Goal: Task Accomplishment & Management: Manage account settings

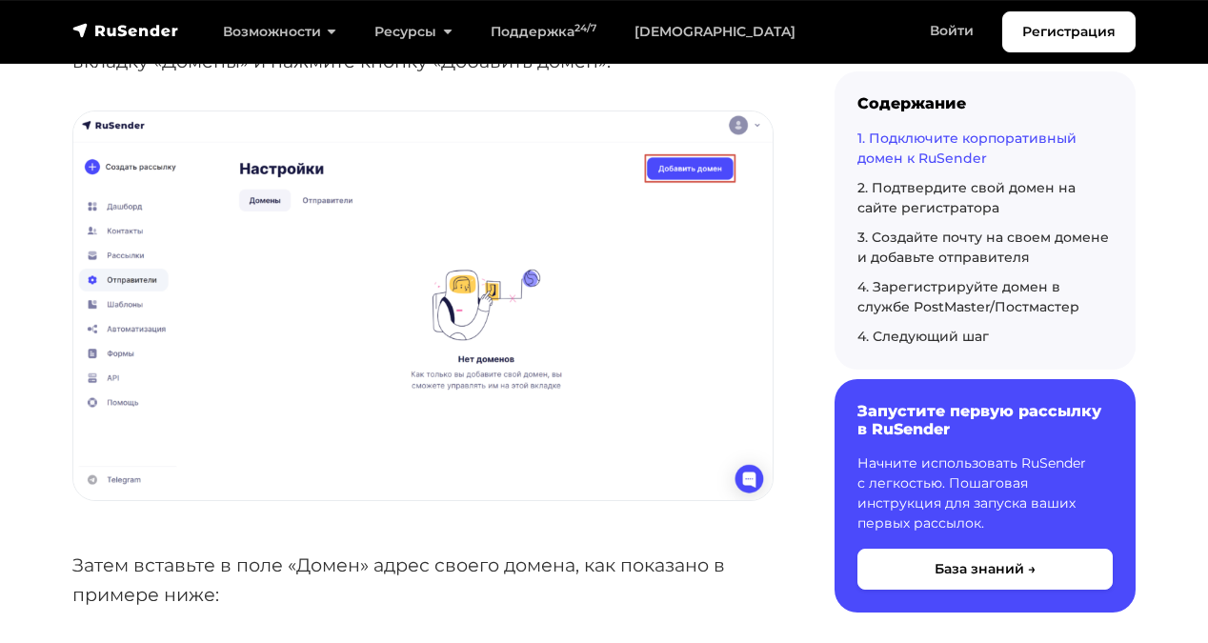
scroll to position [936, 0]
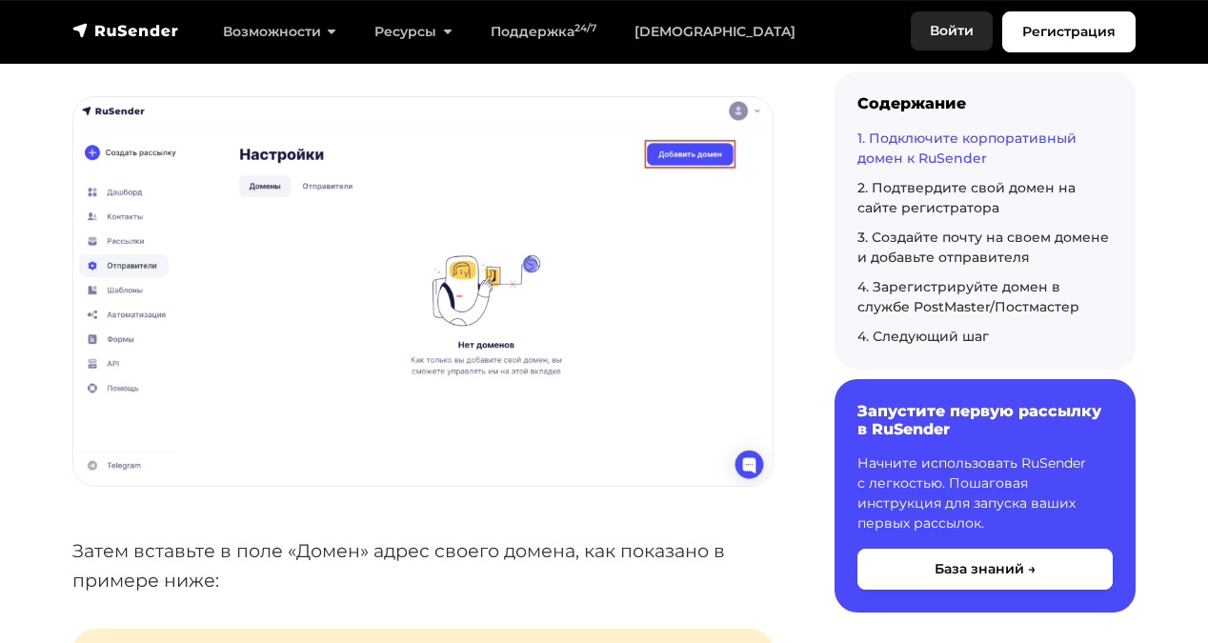
click at [953, 33] on link "Войти" at bounding box center [952, 30] width 82 height 39
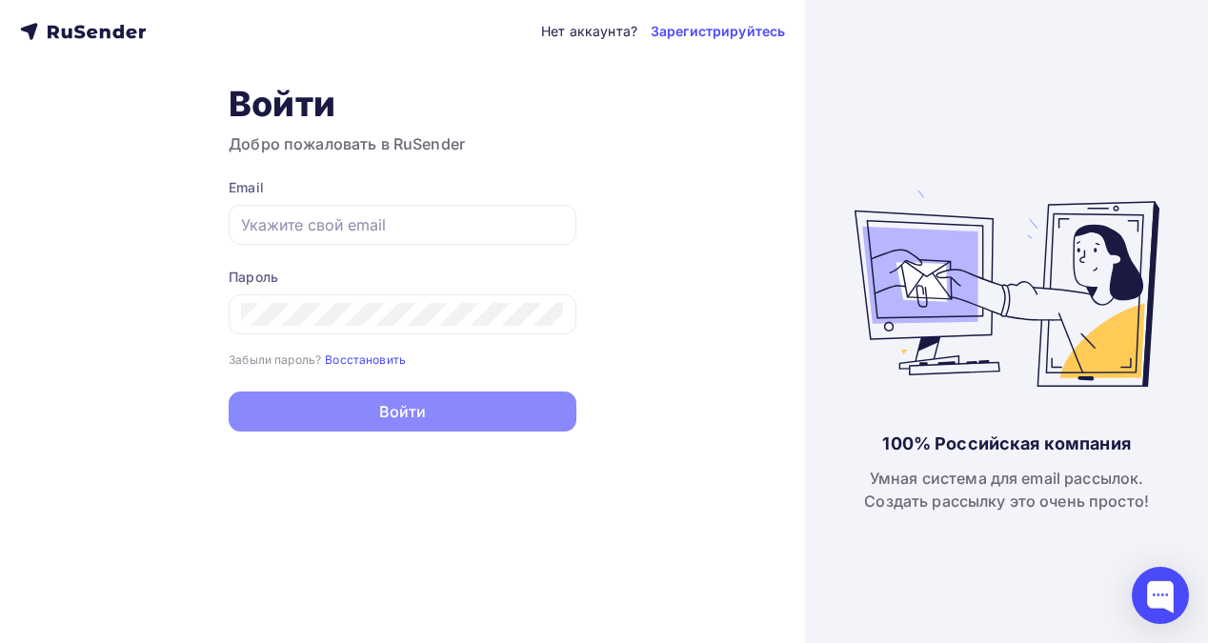
type input "kv.harsky@yandex.ru"
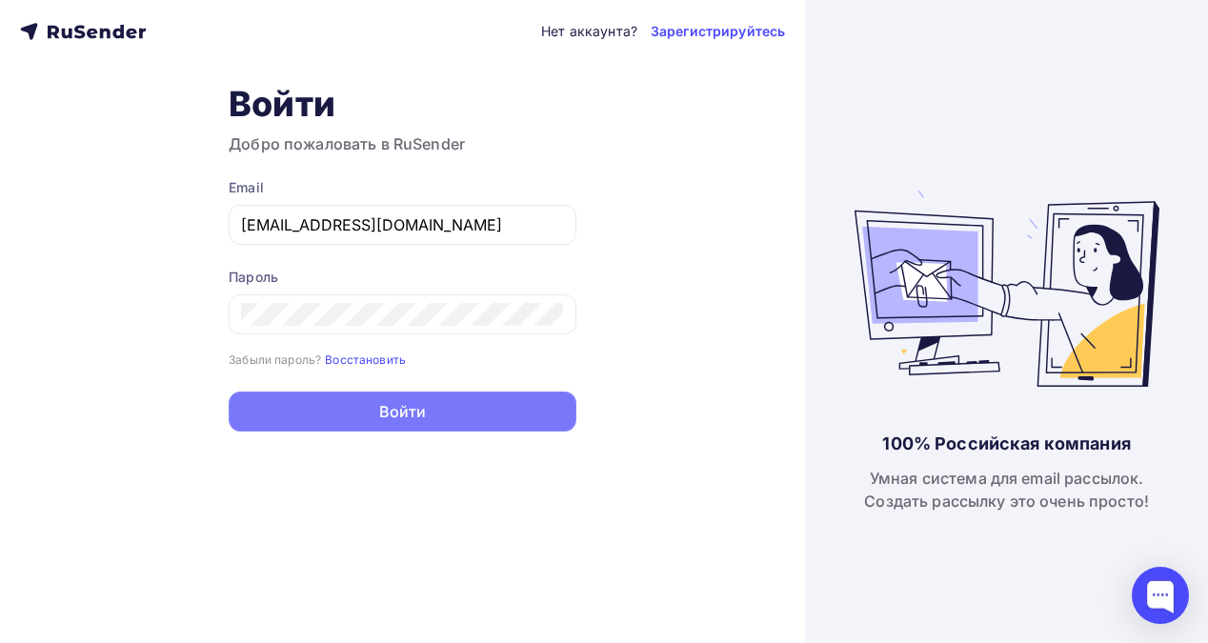
click at [409, 411] on button "Войти" at bounding box center [403, 411] width 348 height 40
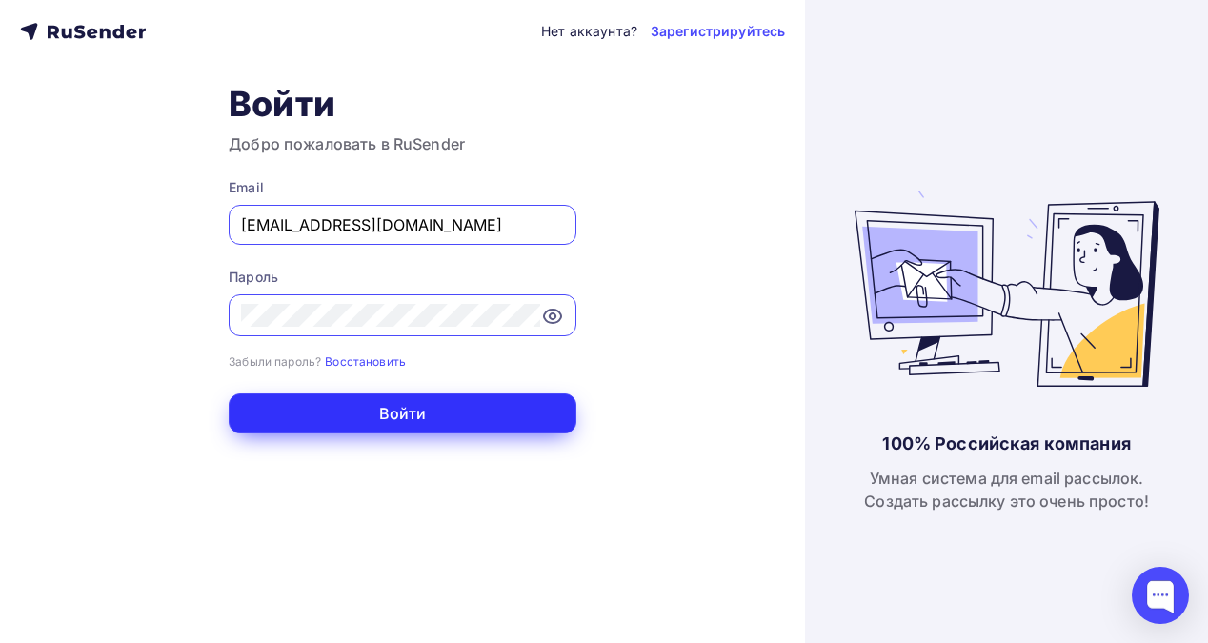
click at [395, 417] on button "Войти" at bounding box center [403, 413] width 348 height 40
click at [409, 417] on button "Войти" at bounding box center [403, 413] width 348 height 40
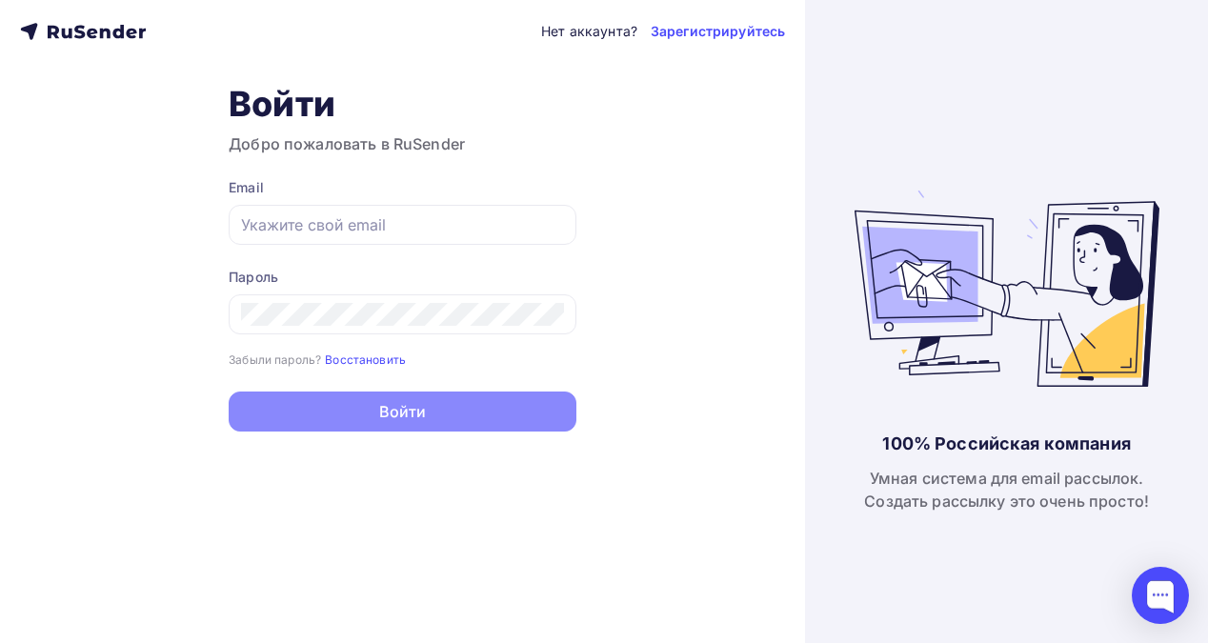
type input "kv.harsky@yandex.ru"
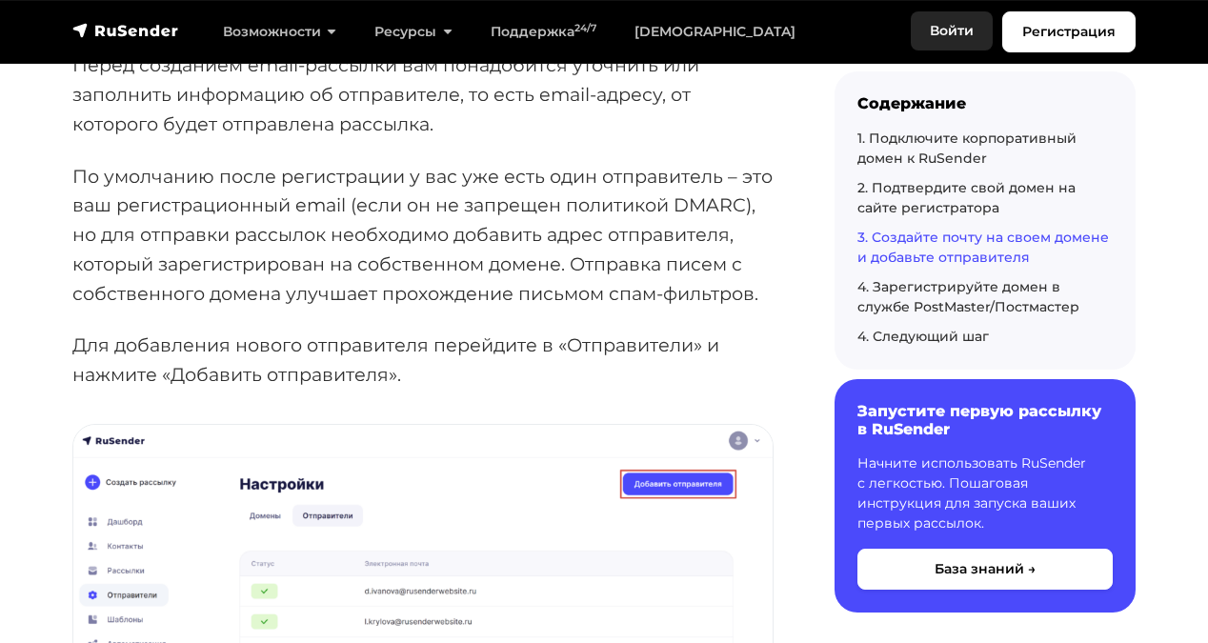
scroll to position [4072, 0]
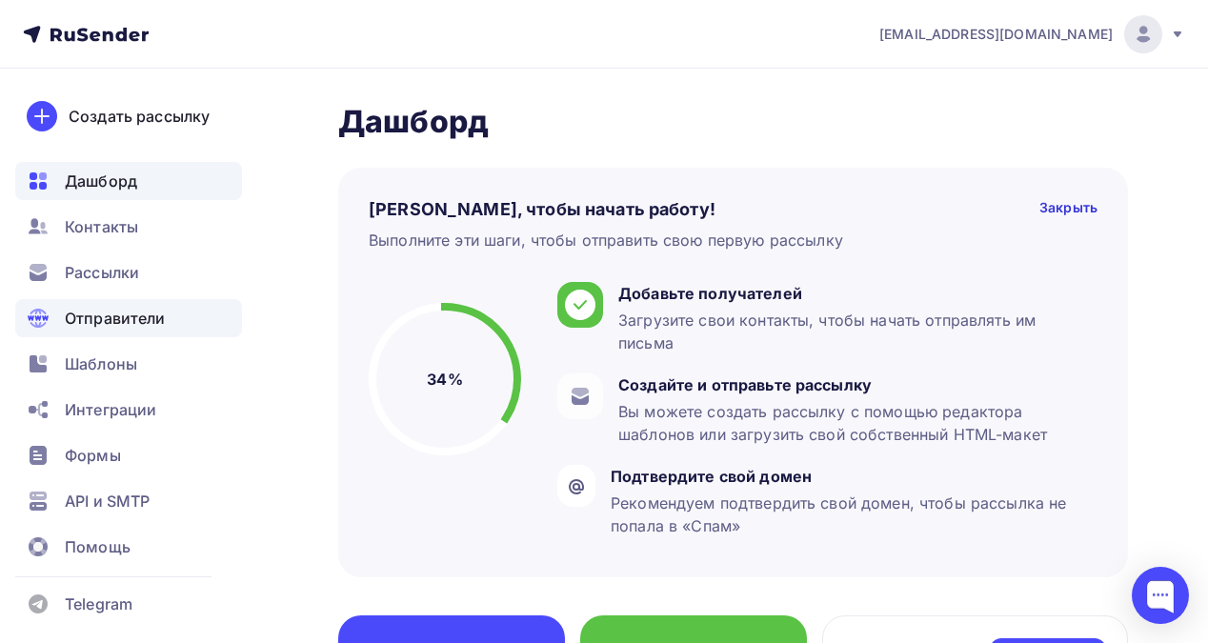
click at [131, 311] on span "Отправители" at bounding box center [115, 318] width 101 height 23
click at [133, 315] on span "Отправители" at bounding box center [115, 318] width 101 height 23
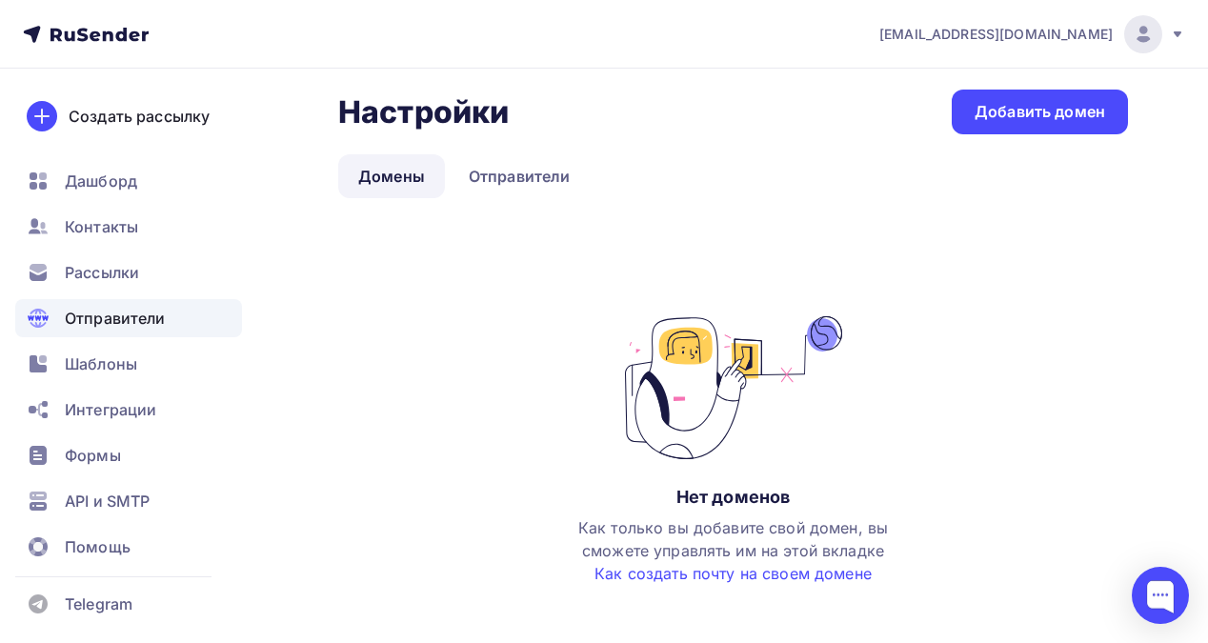
scroll to position [19, 0]
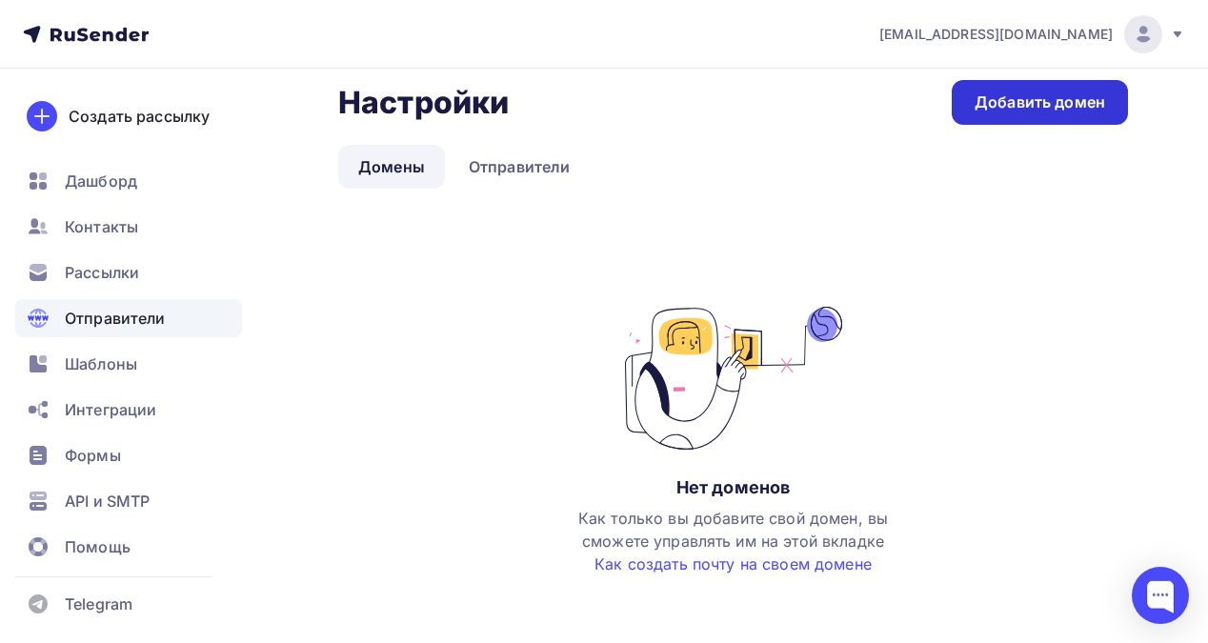
click at [1021, 100] on div "Добавить домен" at bounding box center [1039, 102] width 130 height 22
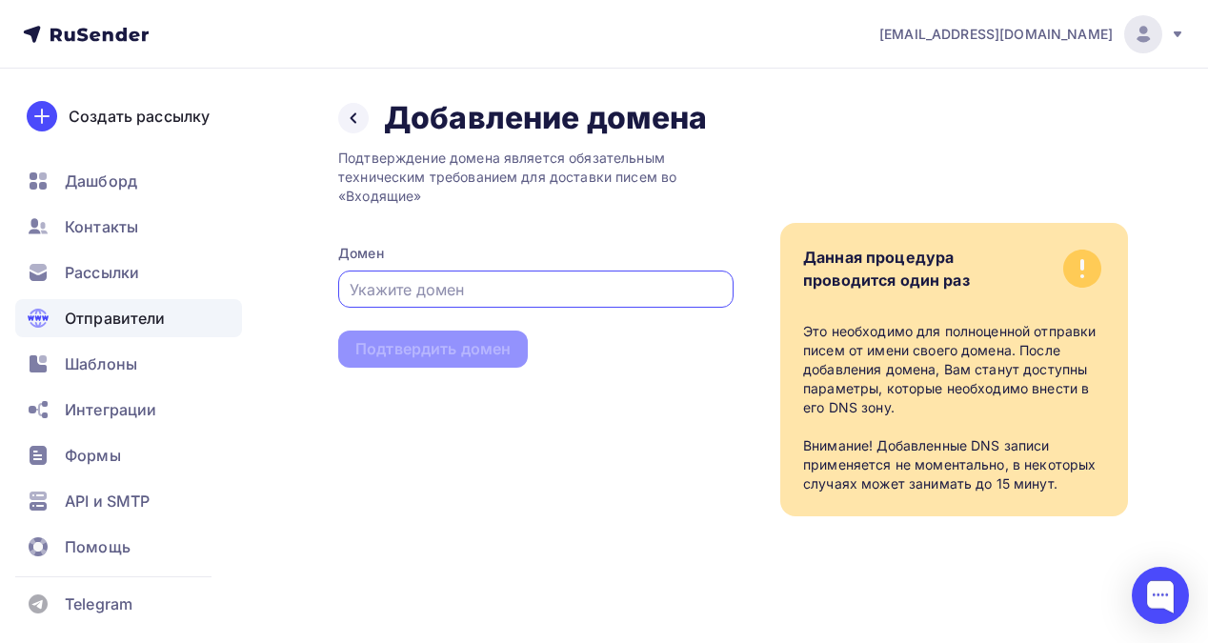
click at [469, 291] on input "text" at bounding box center [536, 289] width 373 height 23
paste input "cxlaboratory.ru"
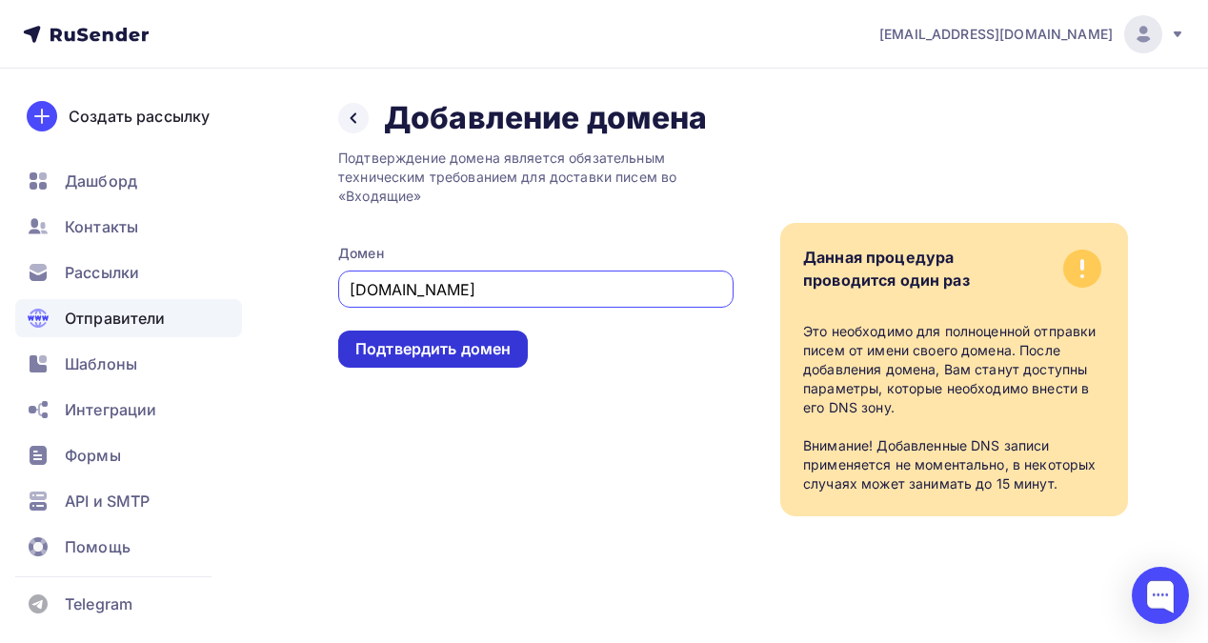
type input "cxlaboratory.ru"
click at [466, 351] on div "Подтвердить домен" at bounding box center [432, 349] width 155 height 22
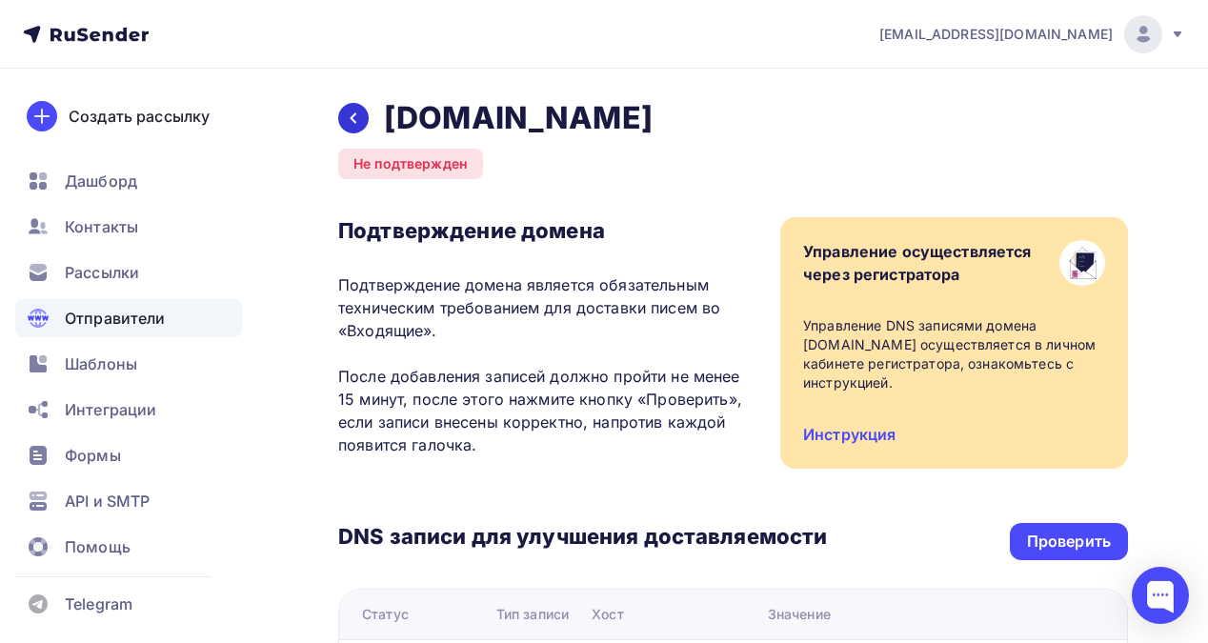
click at [352, 117] on icon at bounding box center [353, 117] width 15 height 15
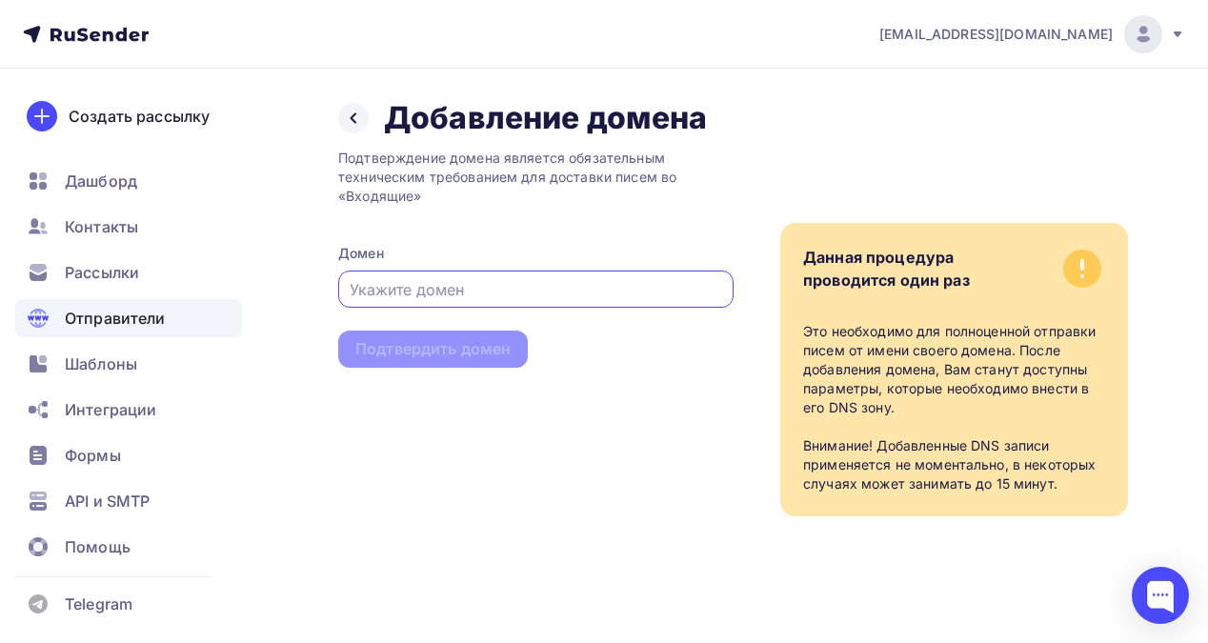
click at [570, 284] on input "text" at bounding box center [536, 289] width 373 height 23
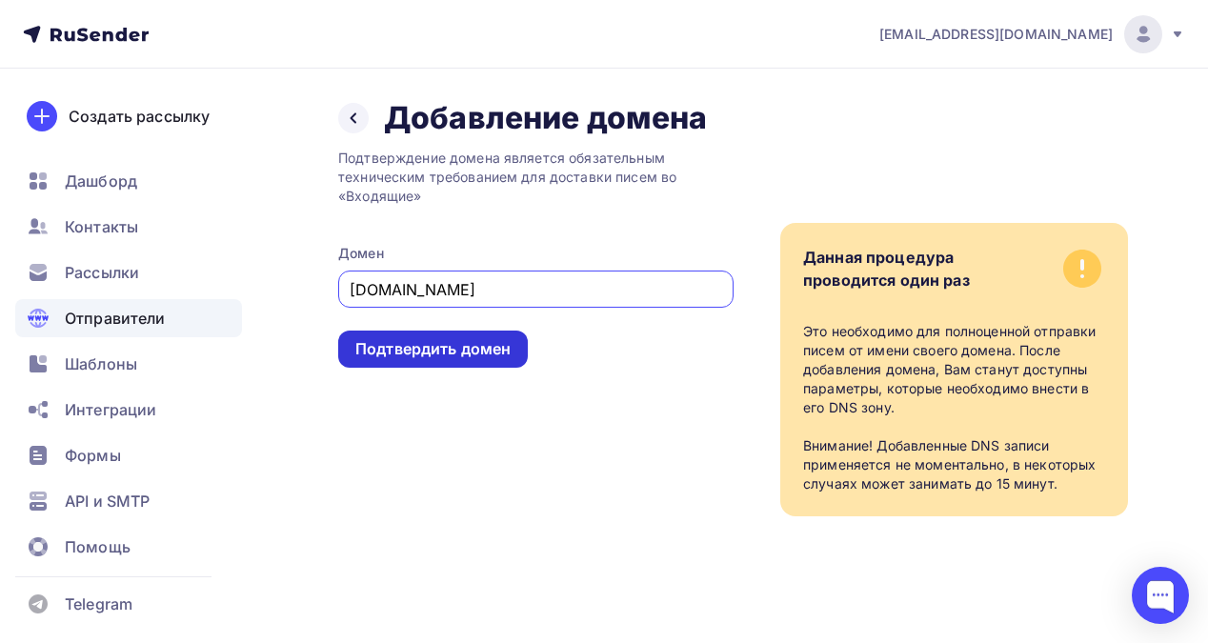
type input "harskii.fun"
click at [483, 349] on div "Подтвердить домен" at bounding box center [432, 349] width 155 height 22
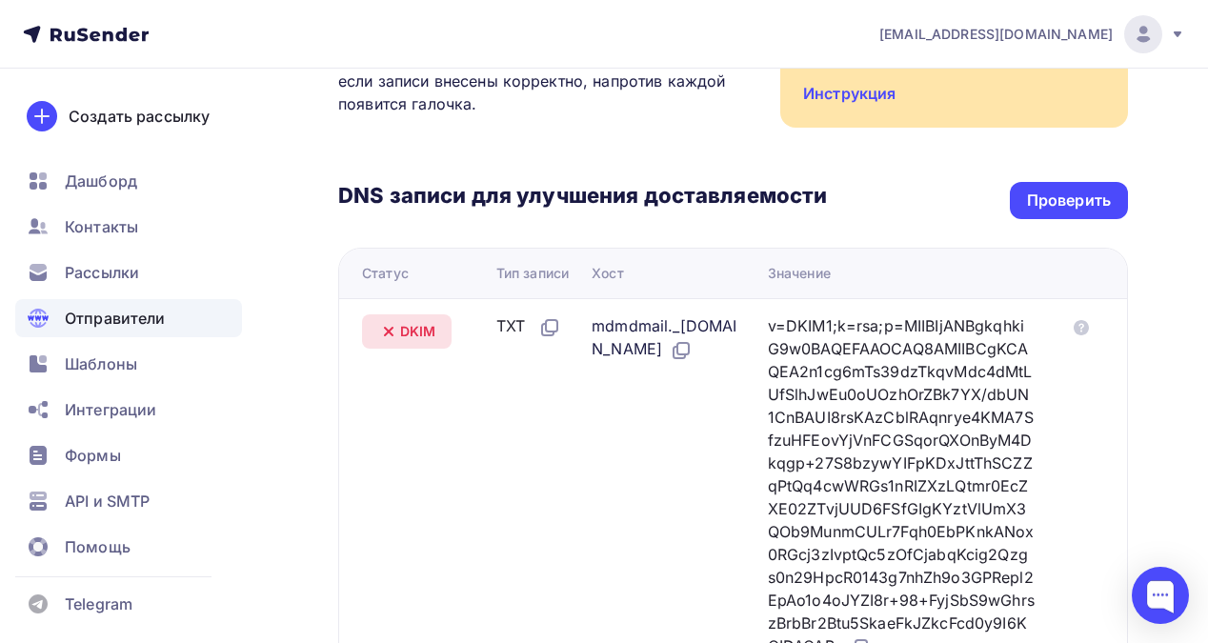
scroll to position [345, 0]
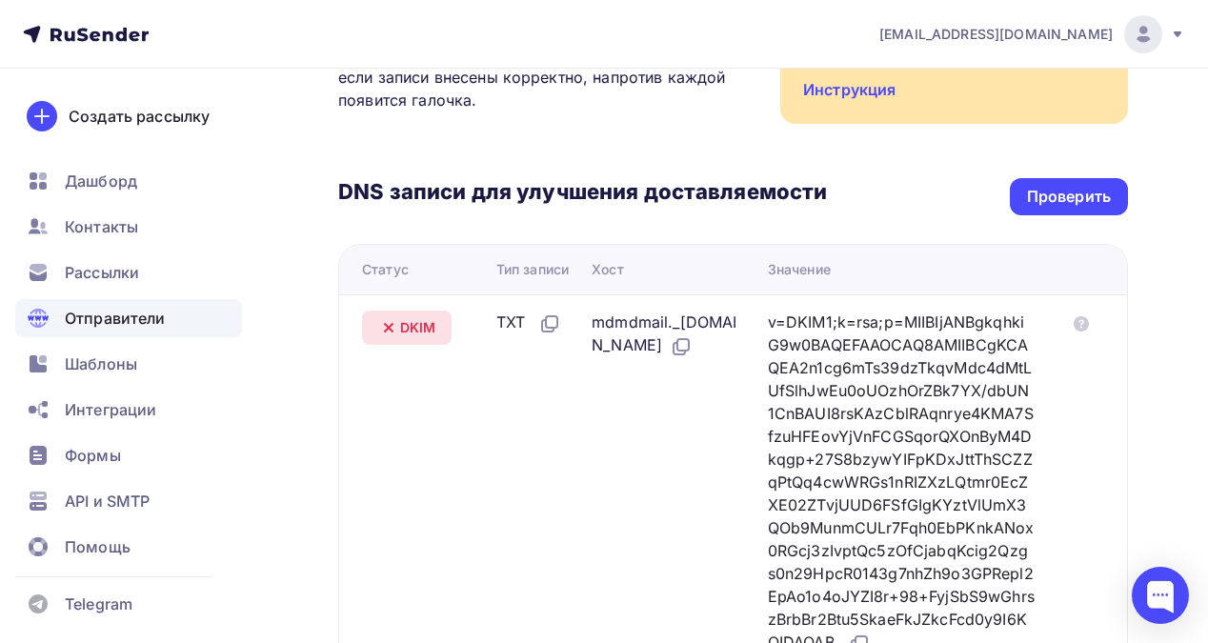
drag, startPoint x: 787, startPoint y: 322, endPoint x: 904, endPoint y: 588, distance: 290.4
click at [904, 588] on div "v=DKIM1;k=rsa;p=MIIBIjANBgkqhkiG9w0BAQEFAAOCAQ8AMIIBCgKCAQEA2n1cg6mTs39dzTkqvMd…" at bounding box center [902, 483] width 268 height 345
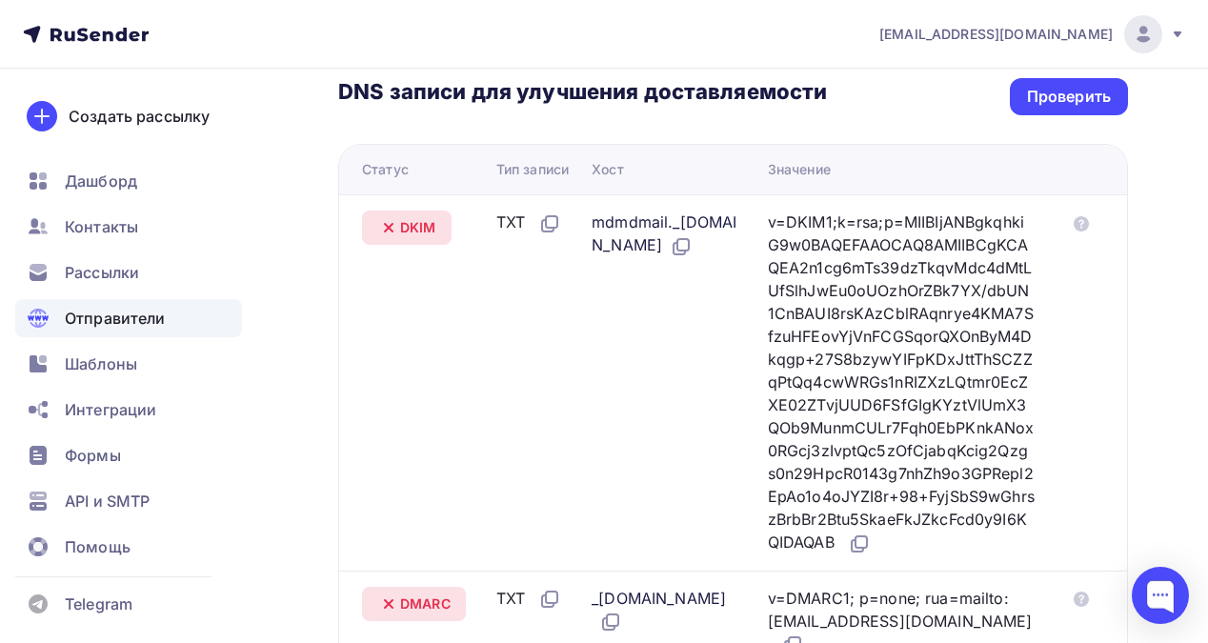
scroll to position [448, 0]
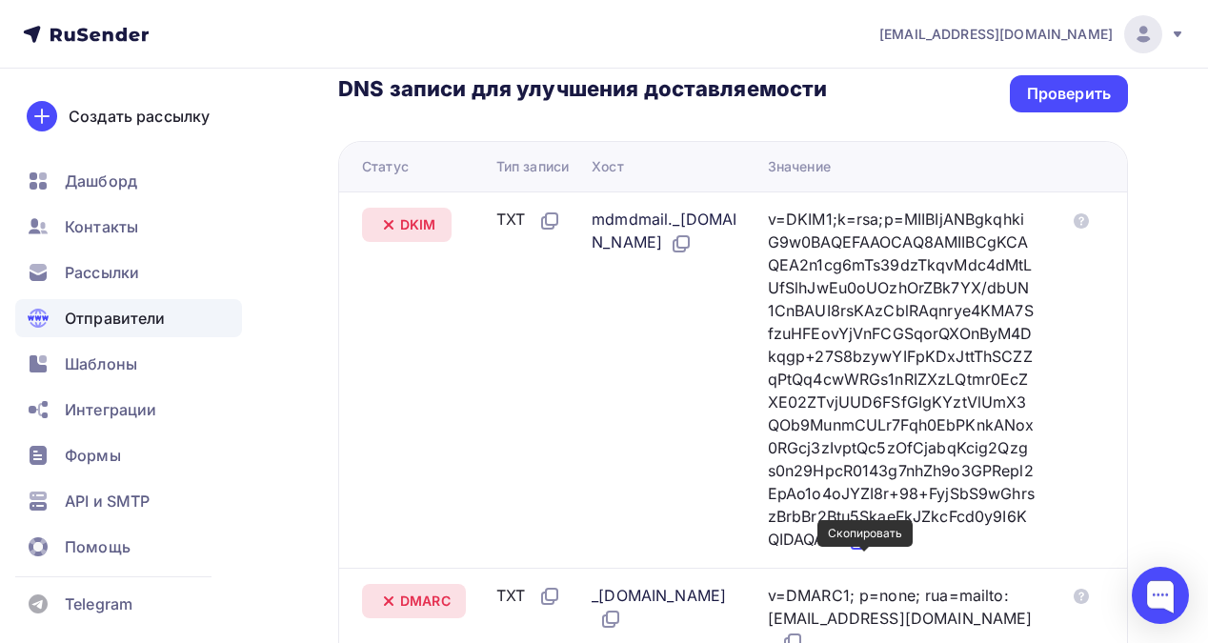
click at [866, 552] on icon at bounding box center [859, 541] width 23 height 23
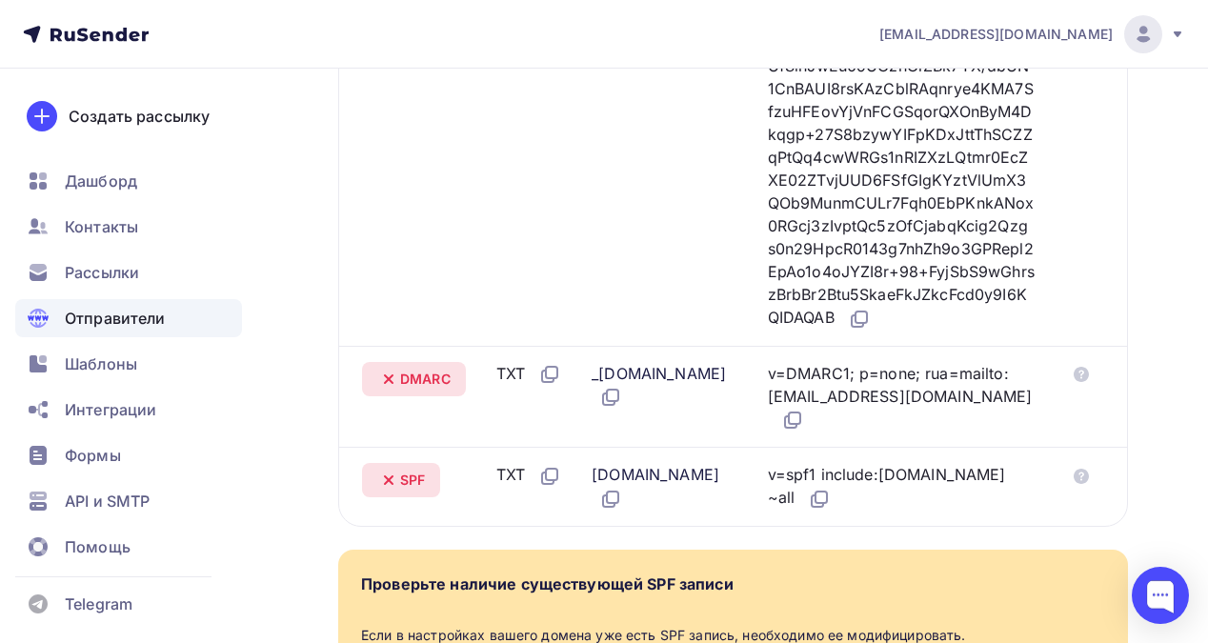
scroll to position [673, 0]
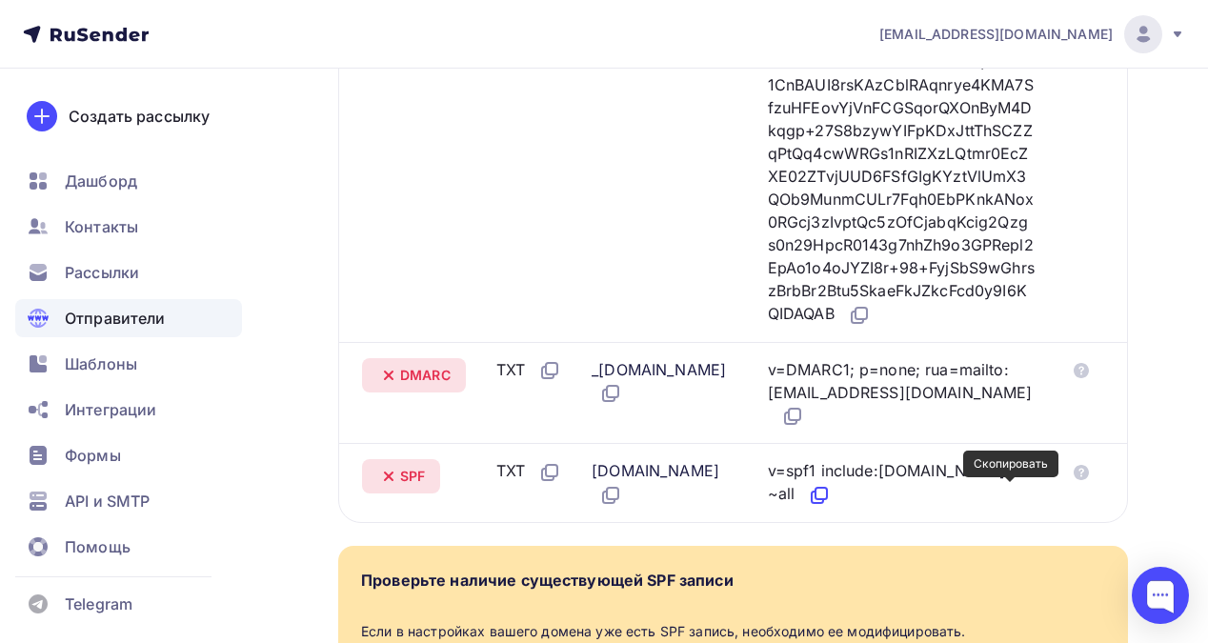
click at [827, 496] on icon at bounding box center [820, 493] width 11 height 11
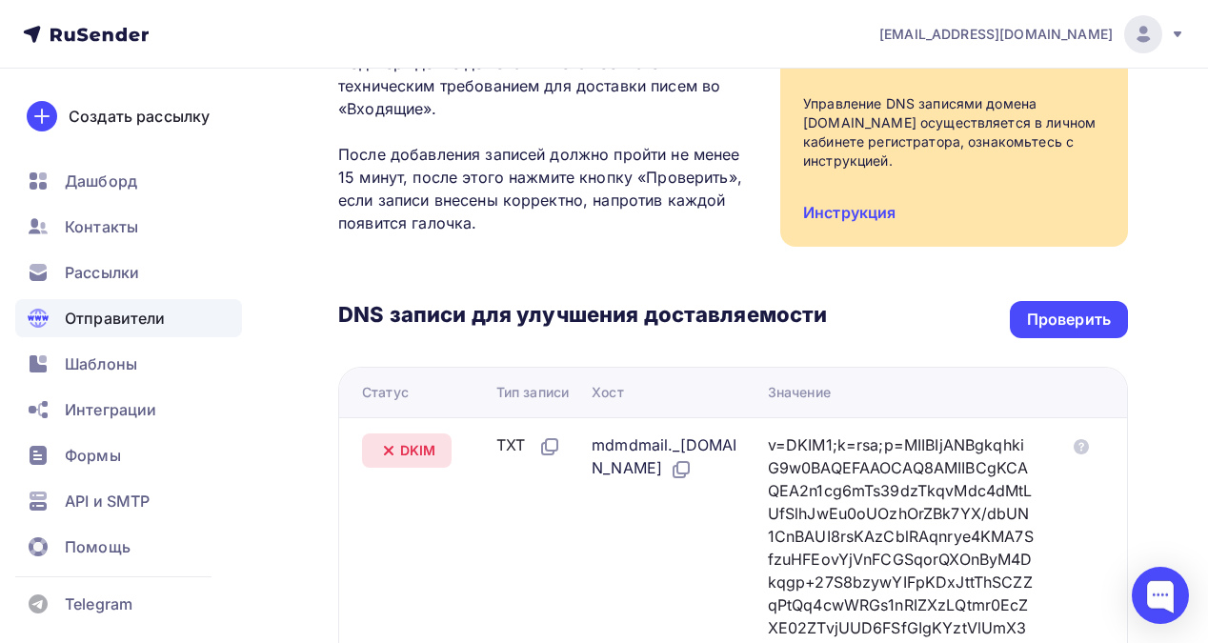
scroll to position [218, 0]
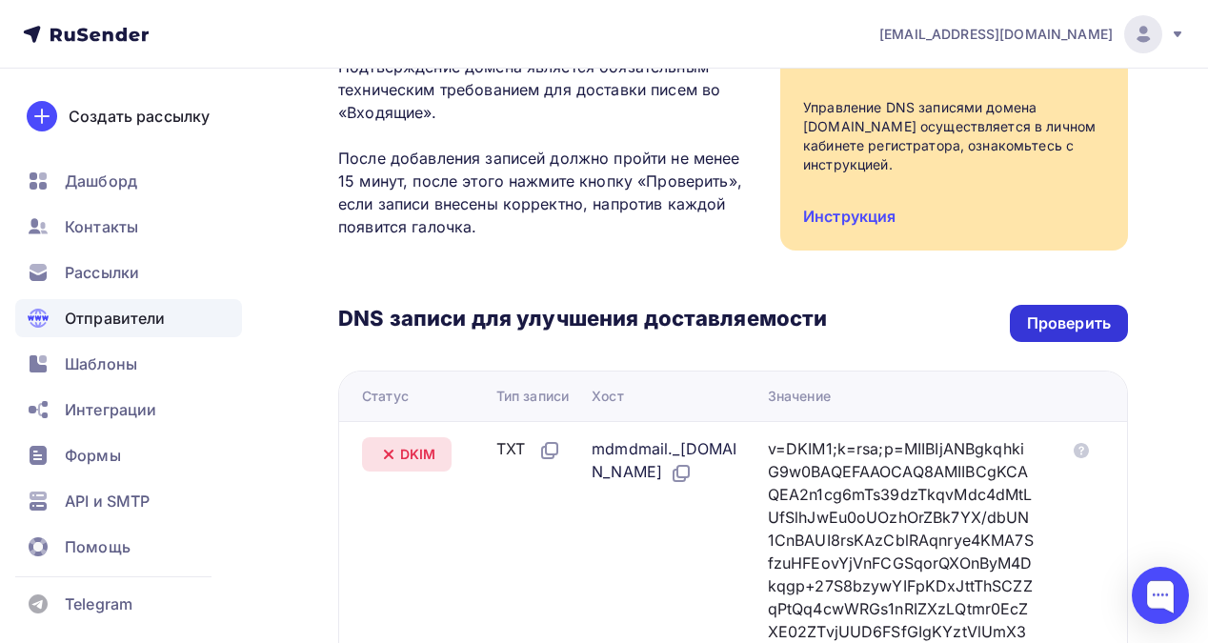
click at [1068, 322] on div "Проверить" at bounding box center [1069, 323] width 84 height 22
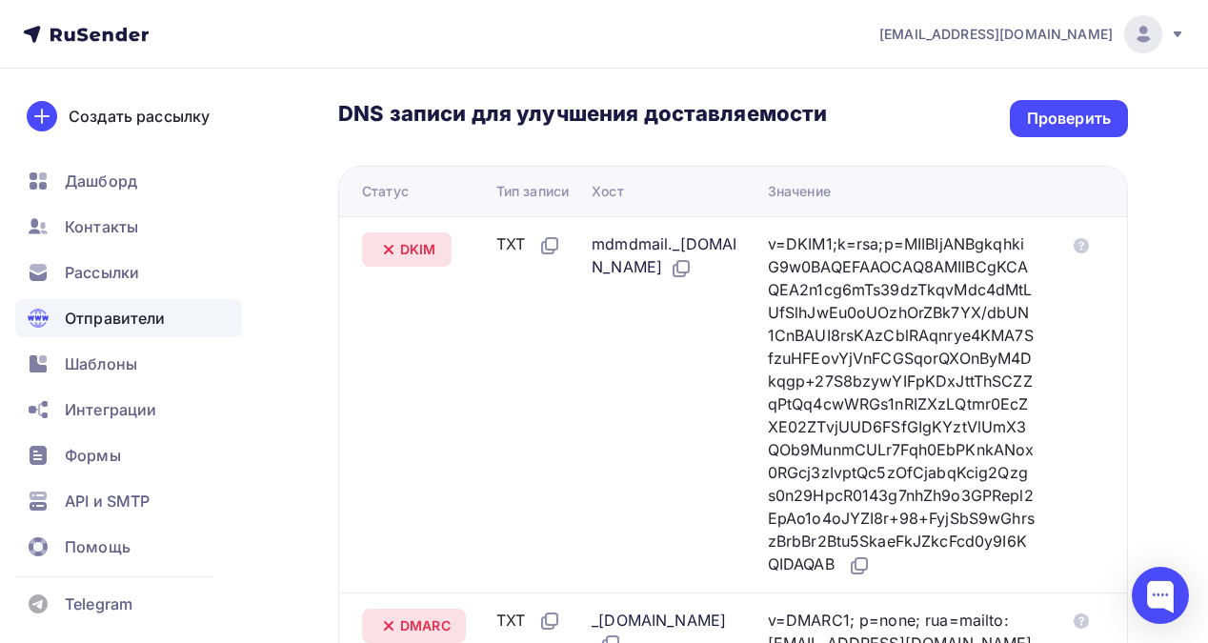
scroll to position [385, 0]
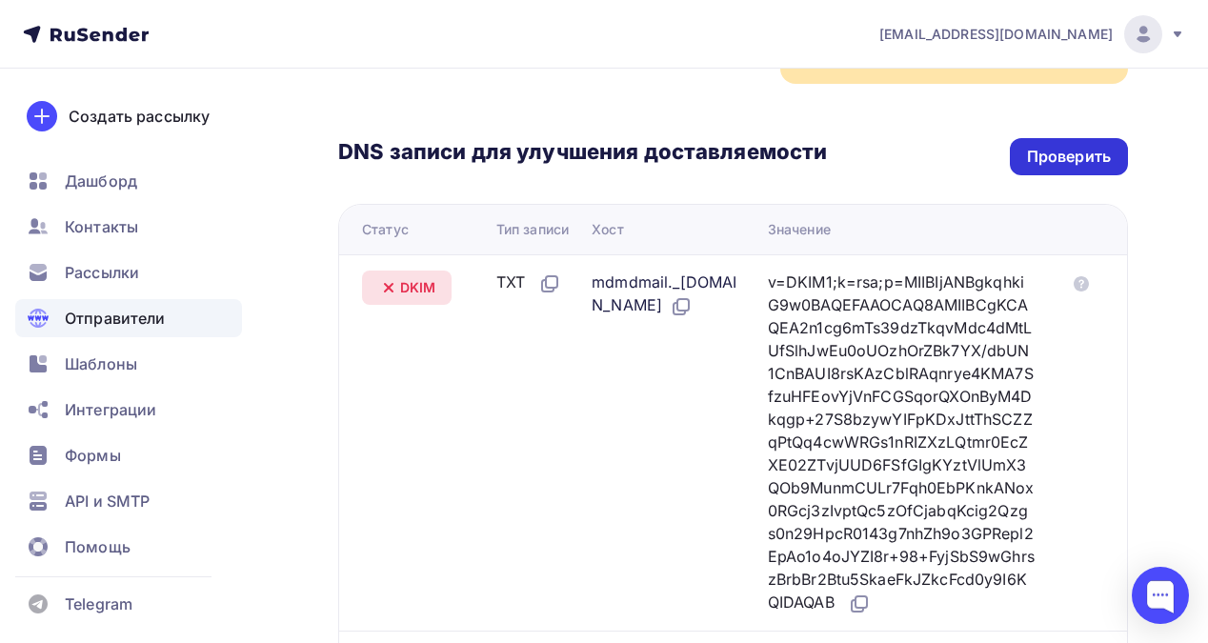
click at [1074, 154] on div "Проверить" at bounding box center [1069, 157] width 84 height 22
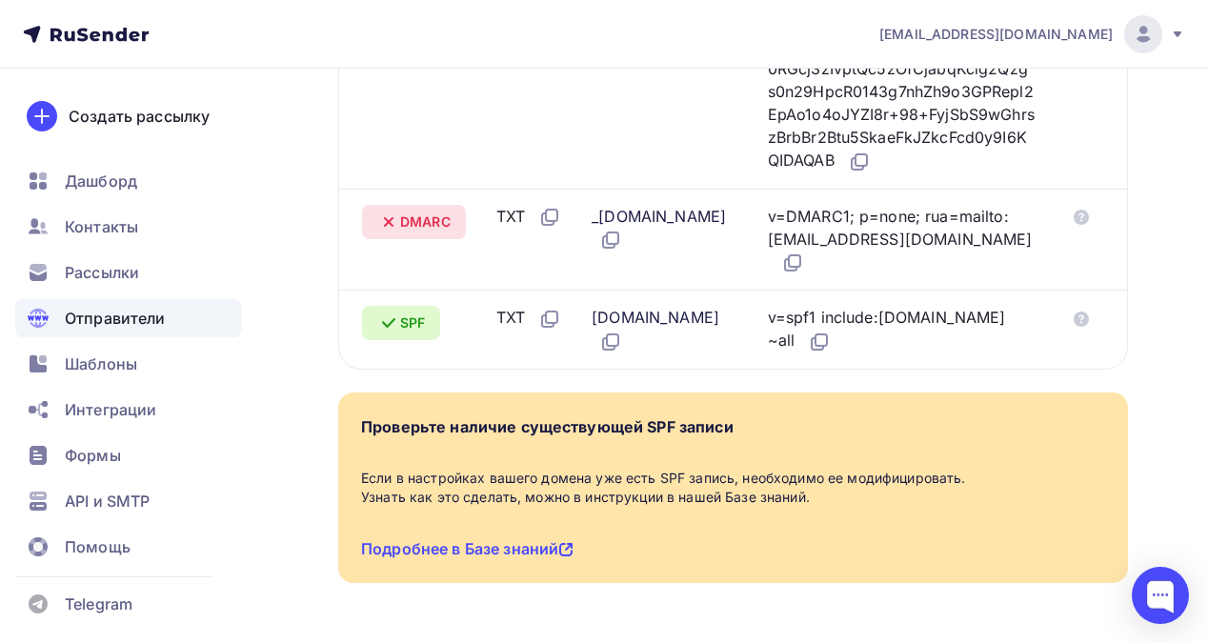
scroll to position [823, 0]
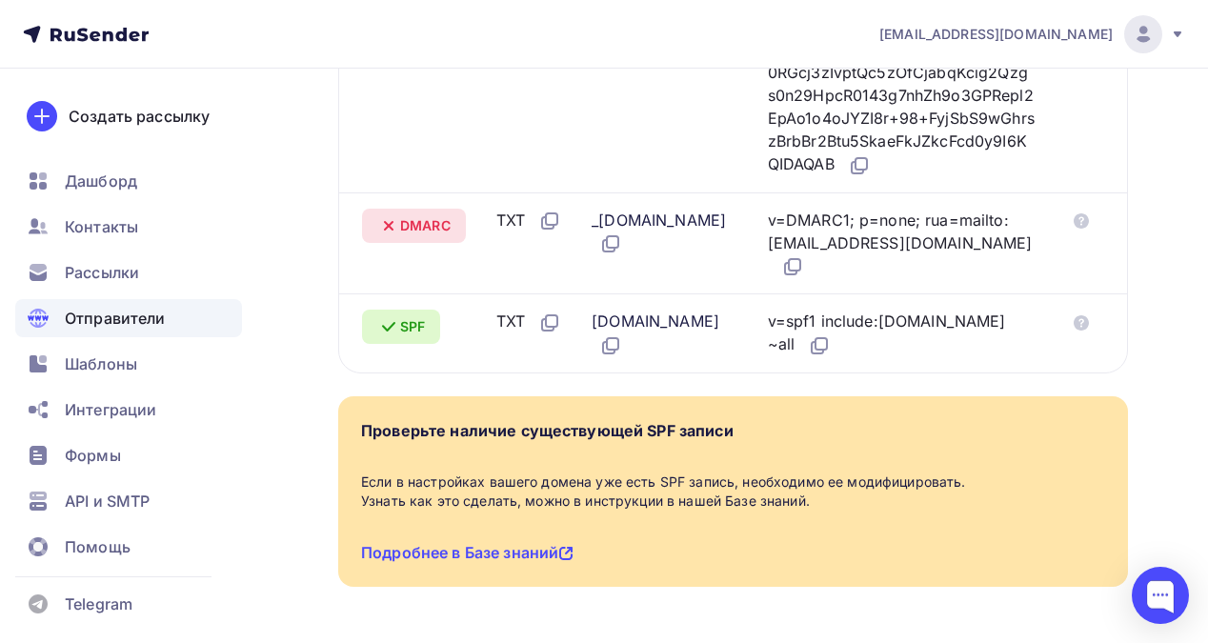
click at [133, 318] on span "Отправители" at bounding box center [115, 318] width 101 height 23
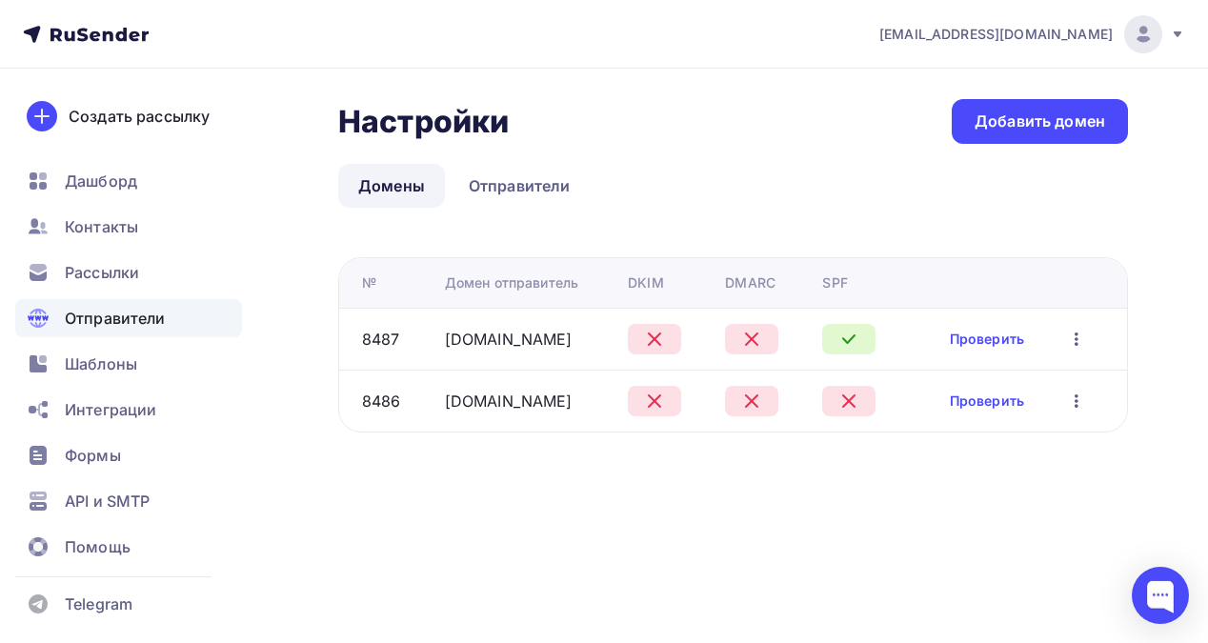
click at [1075, 402] on icon "button" at bounding box center [1076, 400] width 4 height 13
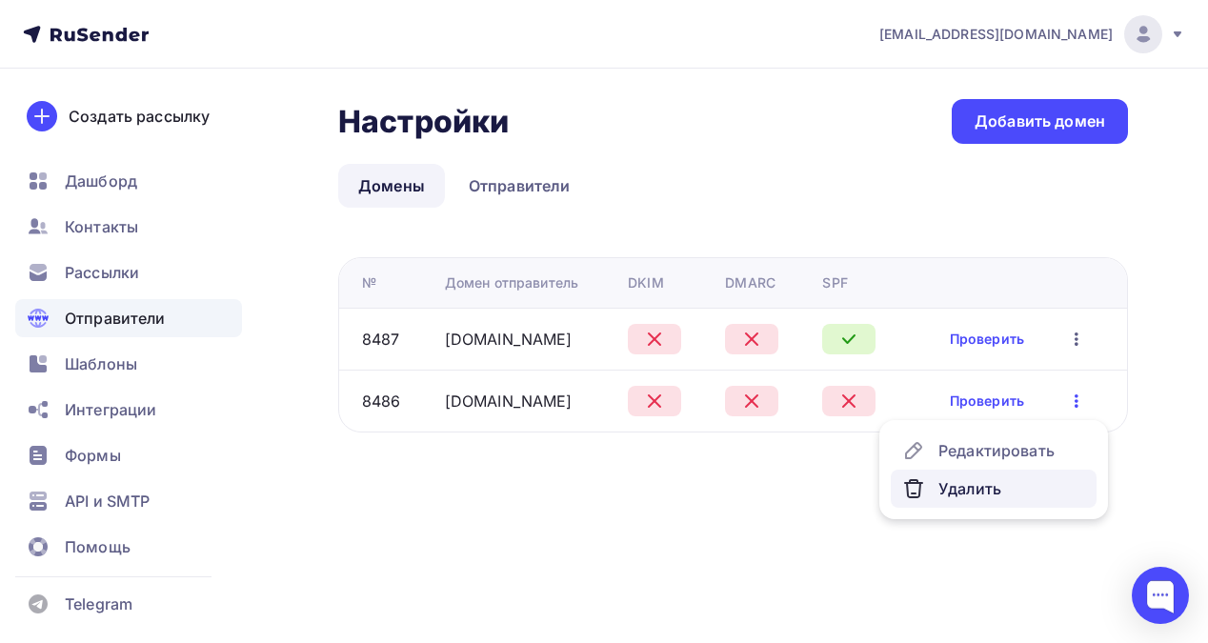
click at [970, 488] on div "Удалить" at bounding box center [993, 488] width 183 height 23
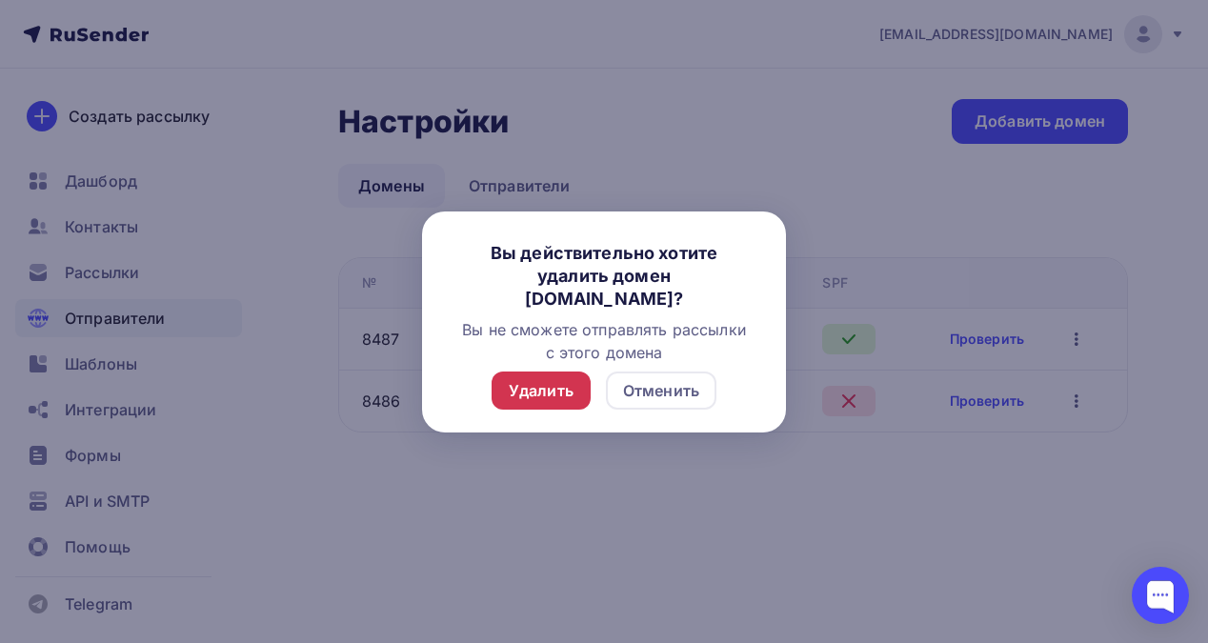
click at [559, 379] on div "Удалить" at bounding box center [541, 390] width 65 height 23
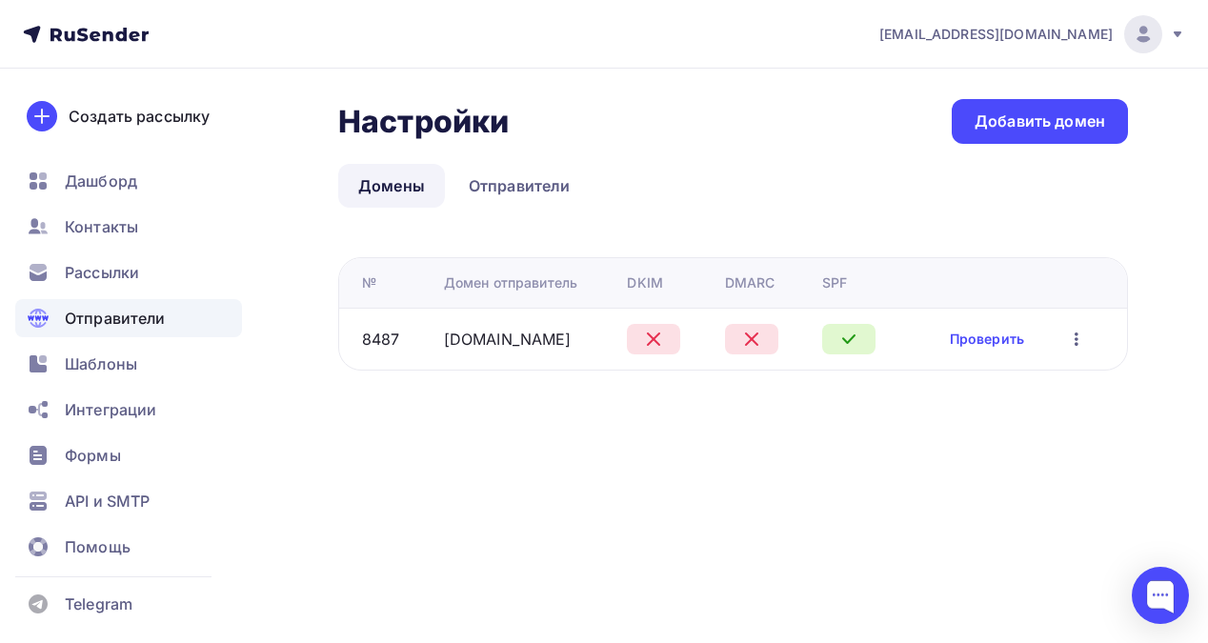
click at [1073, 340] on icon "button" at bounding box center [1076, 339] width 23 height 23
click at [993, 391] on div "Редактировать" at bounding box center [993, 388] width 183 height 23
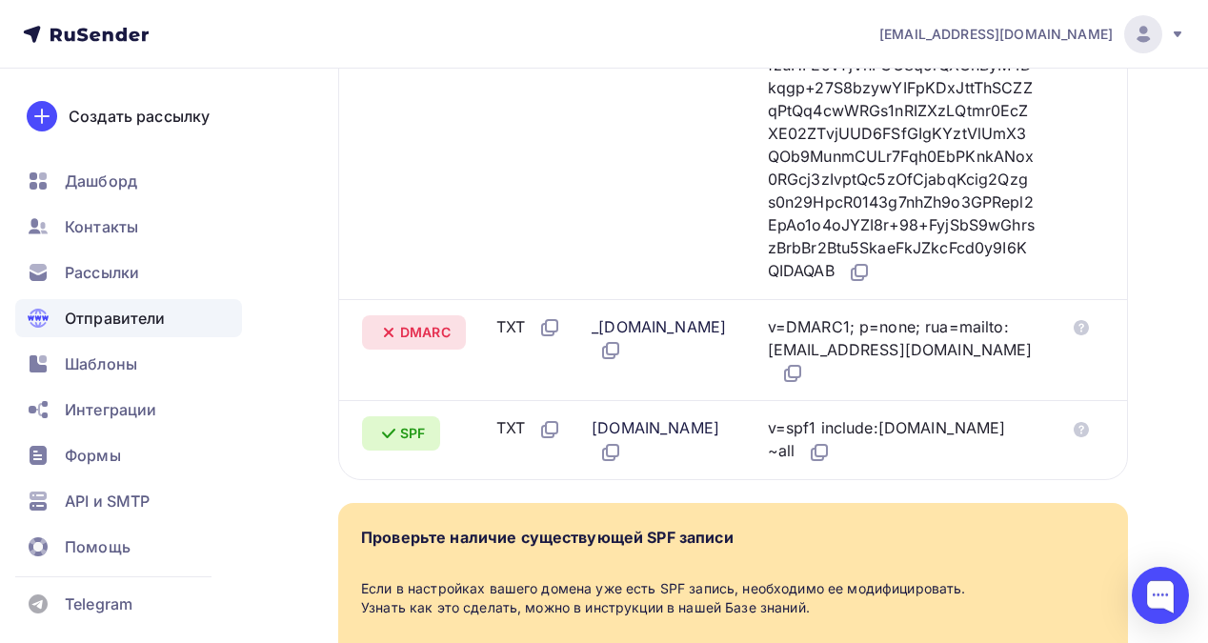
scroll to position [685, 0]
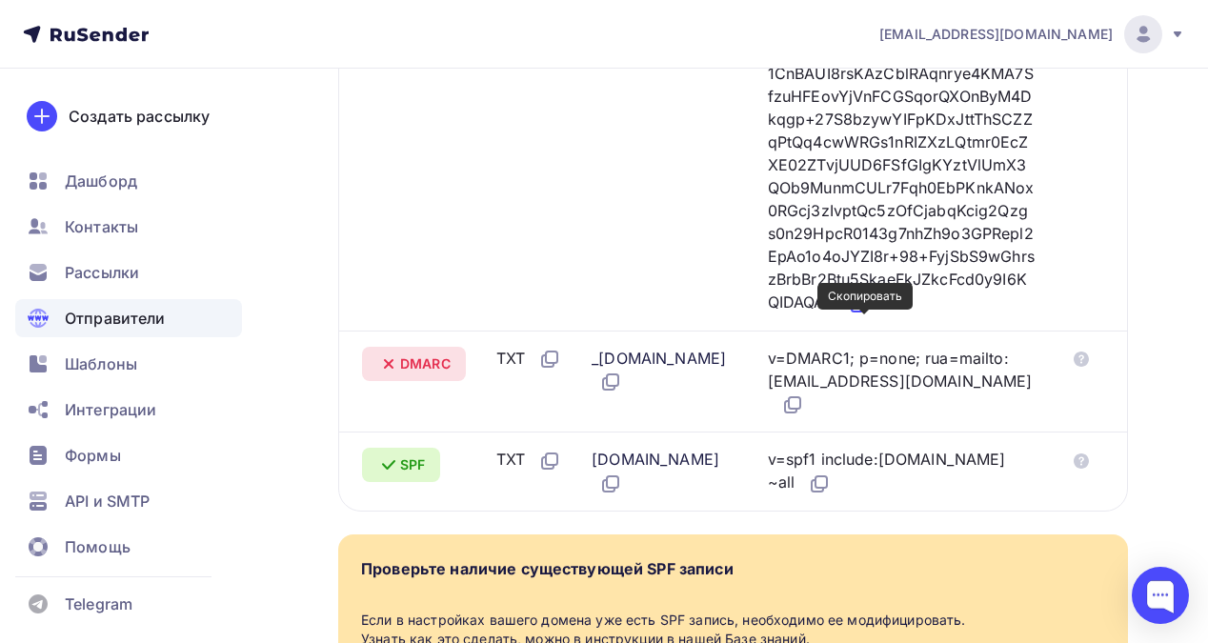
click at [863, 315] on icon at bounding box center [859, 303] width 23 height 23
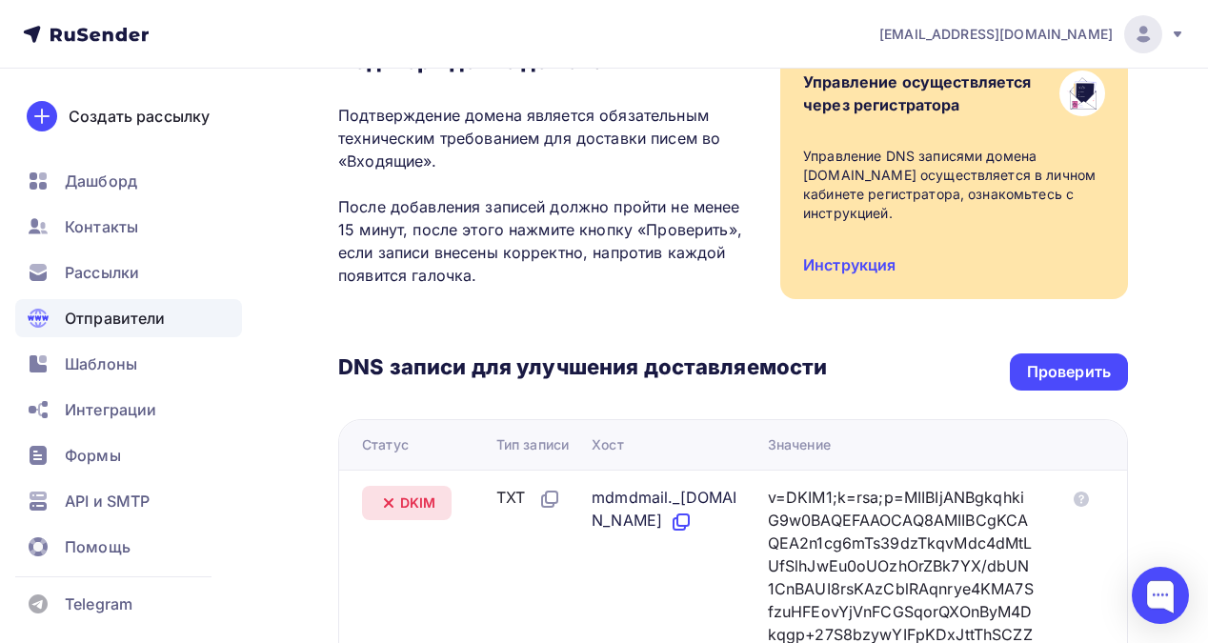
scroll to position [156, 0]
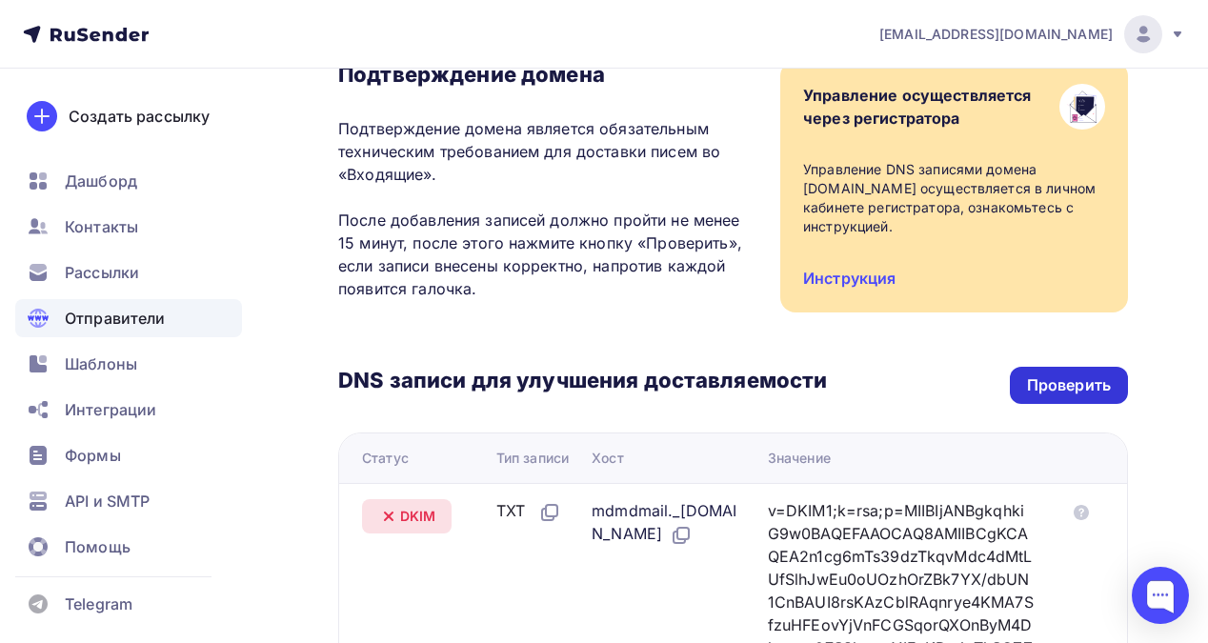
click at [1079, 375] on div "Проверить" at bounding box center [1069, 385] width 84 height 22
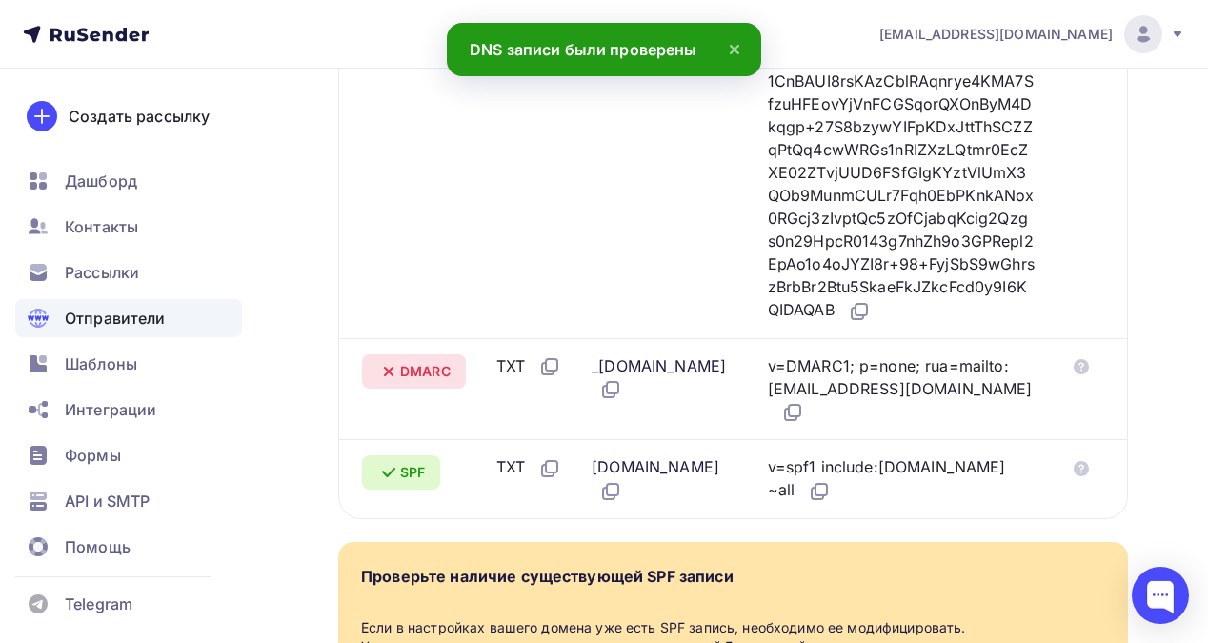
scroll to position [679, 0]
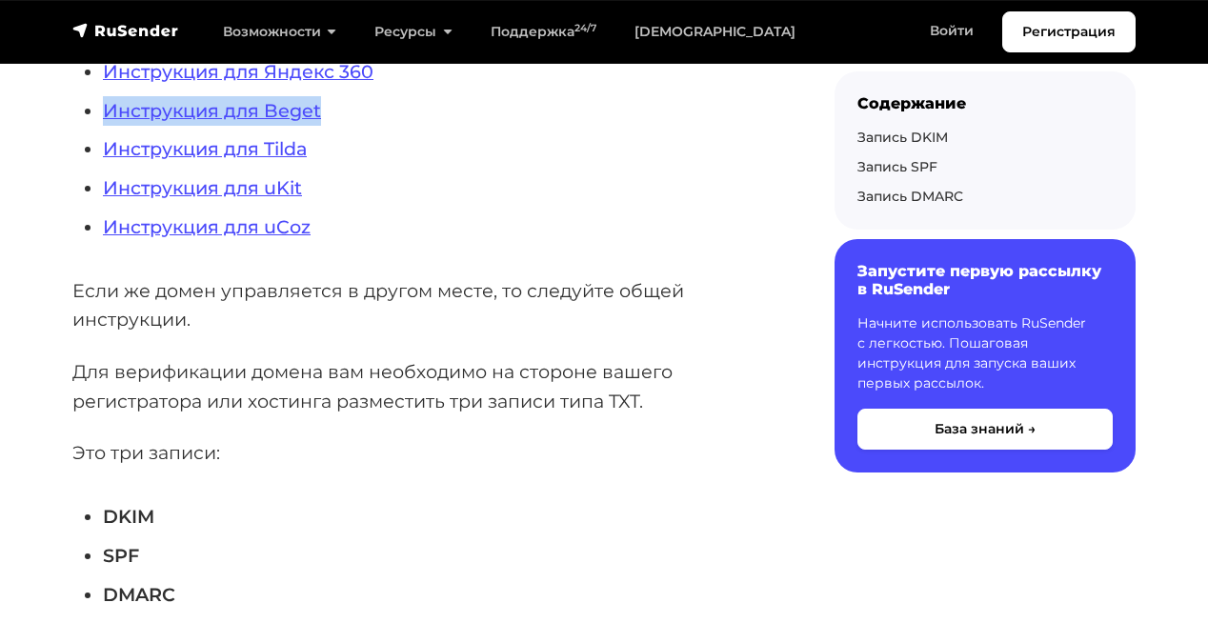
scroll to position [727, 0]
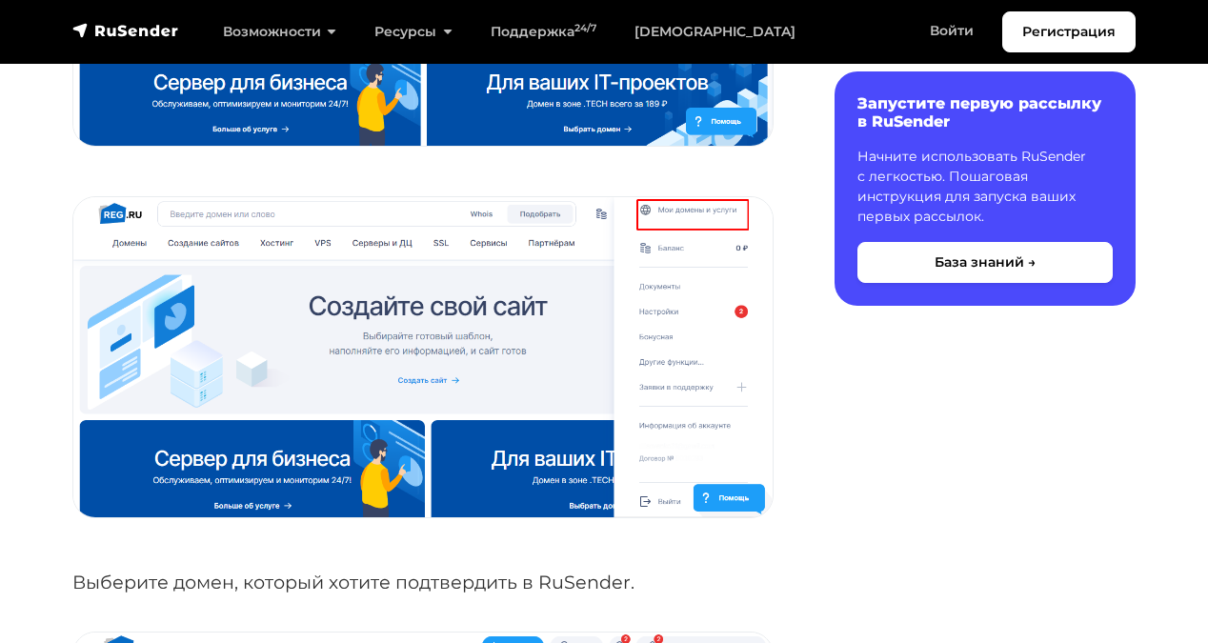
scroll to position [1153, 0]
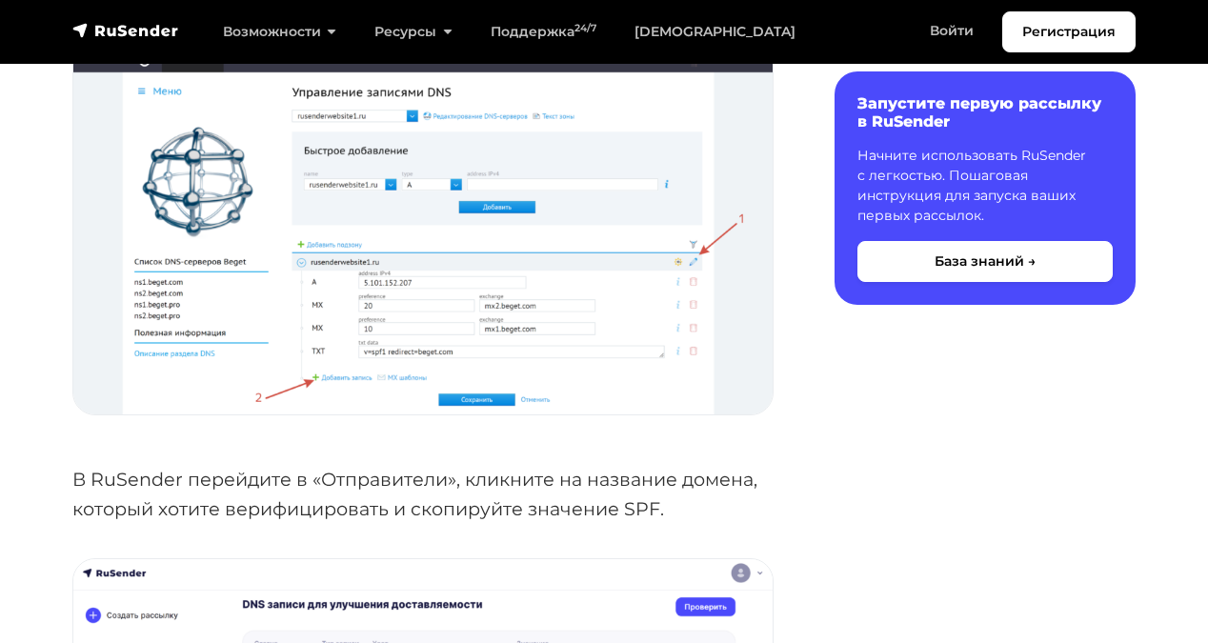
scroll to position [950, 0]
